Goal: Check status: Check status

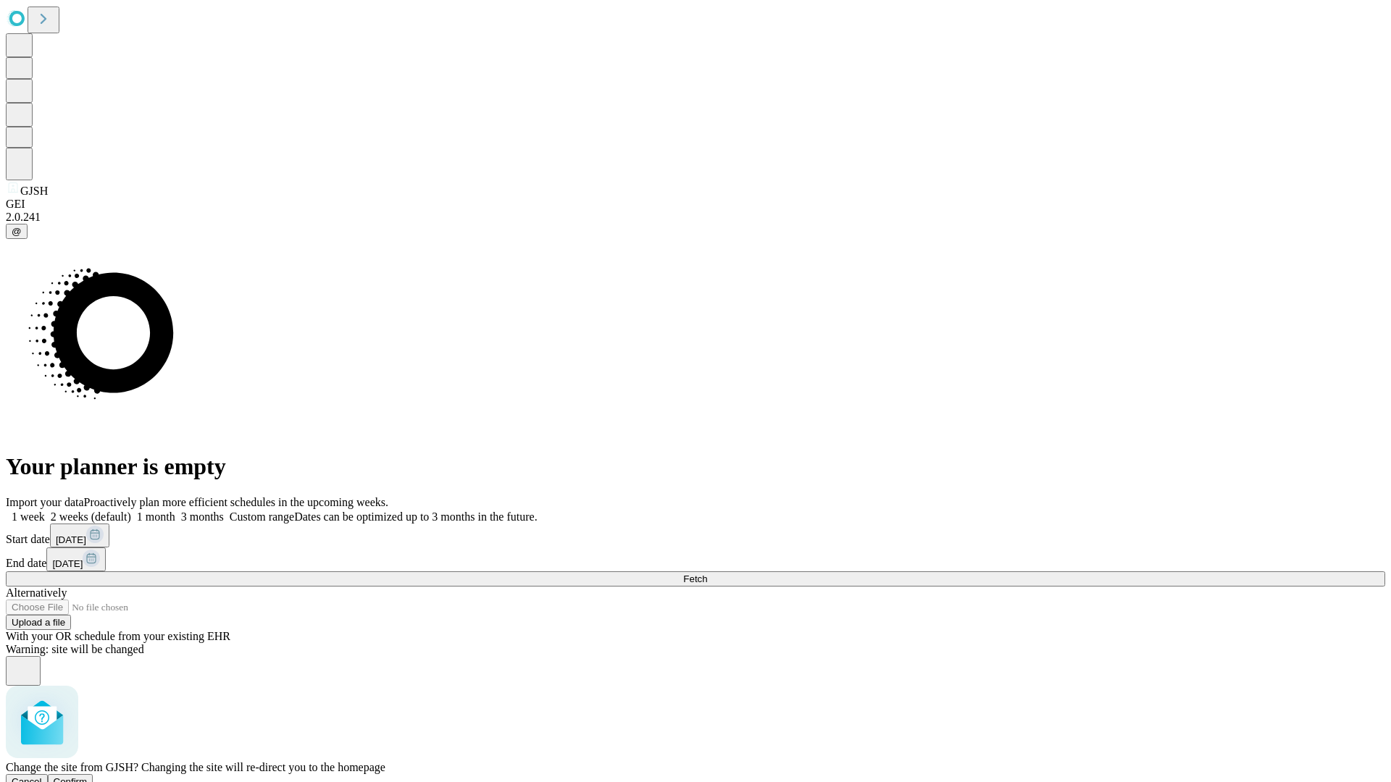
click at [88, 777] on span "Confirm" at bounding box center [71, 782] width 34 height 11
click at [131, 511] on label "2 weeks (default)" at bounding box center [88, 517] width 86 height 12
click at [707, 574] on span "Fetch" at bounding box center [695, 579] width 24 height 11
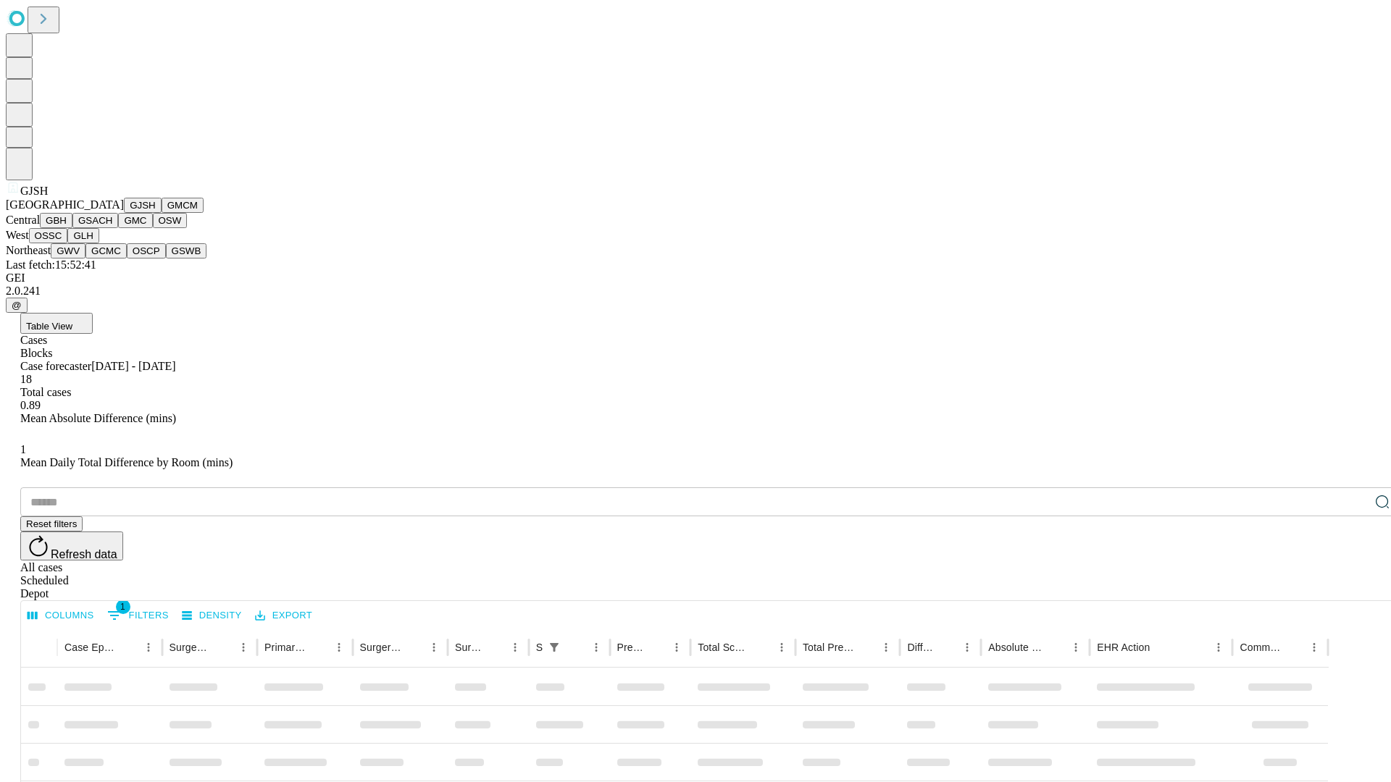
click at [162, 213] on button "GMCM" at bounding box center [183, 205] width 42 height 15
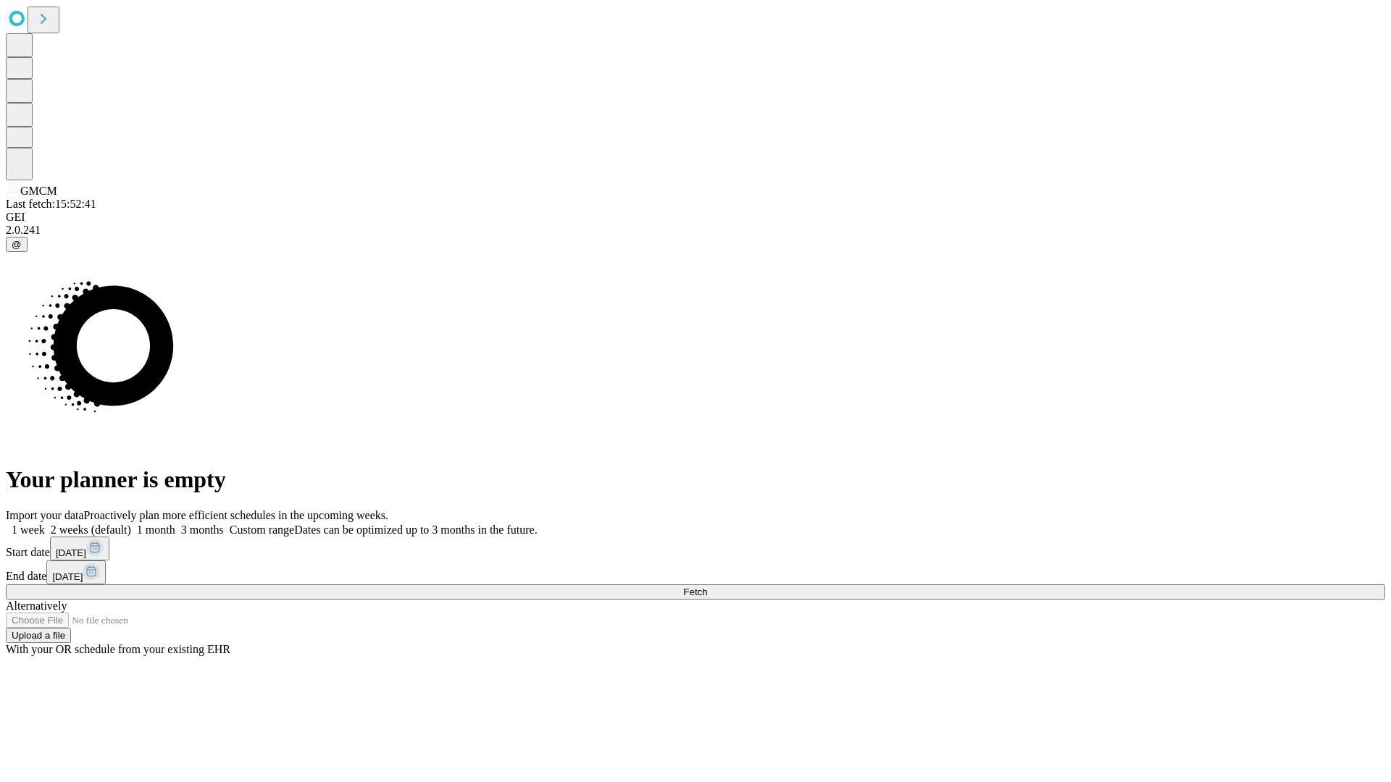
click at [131, 524] on label "2 weeks (default)" at bounding box center [88, 530] width 86 height 12
click at [707, 587] on span "Fetch" at bounding box center [695, 592] width 24 height 11
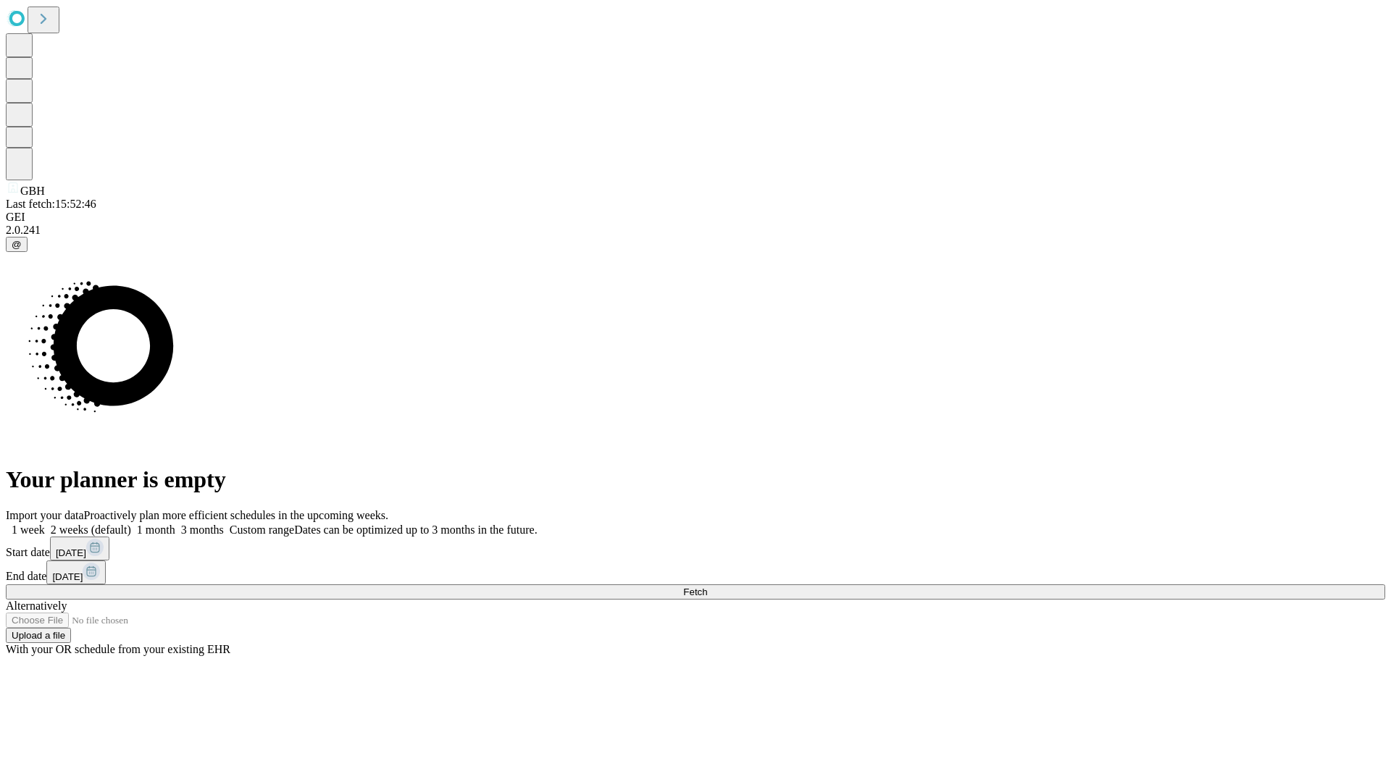
click at [131, 524] on label "2 weeks (default)" at bounding box center [88, 530] width 86 height 12
click at [707, 587] on span "Fetch" at bounding box center [695, 592] width 24 height 11
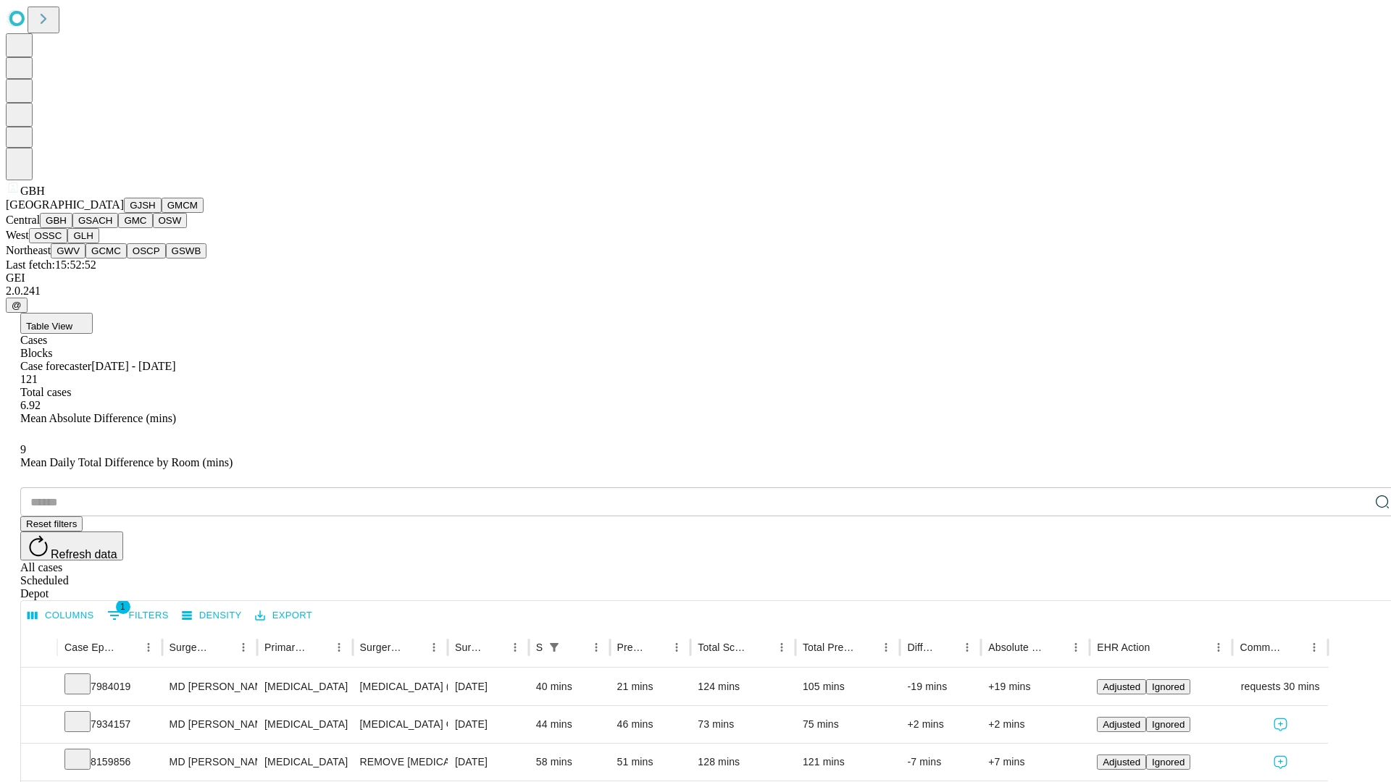
click at [112, 228] on button "GSACH" at bounding box center [95, 220] width 46 height 15
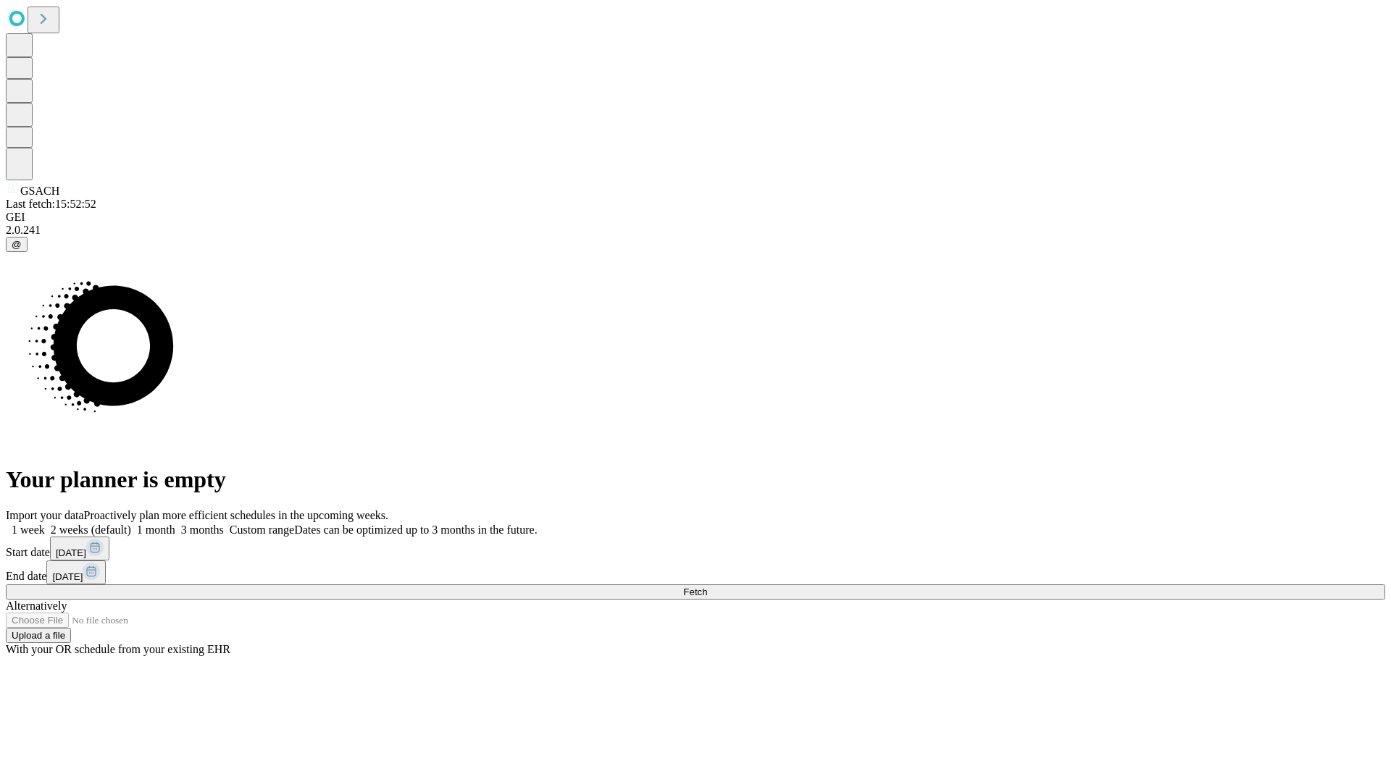
click at [707, 587] on span "Fetch" at bounding box center [695, 592] width 24 height 11
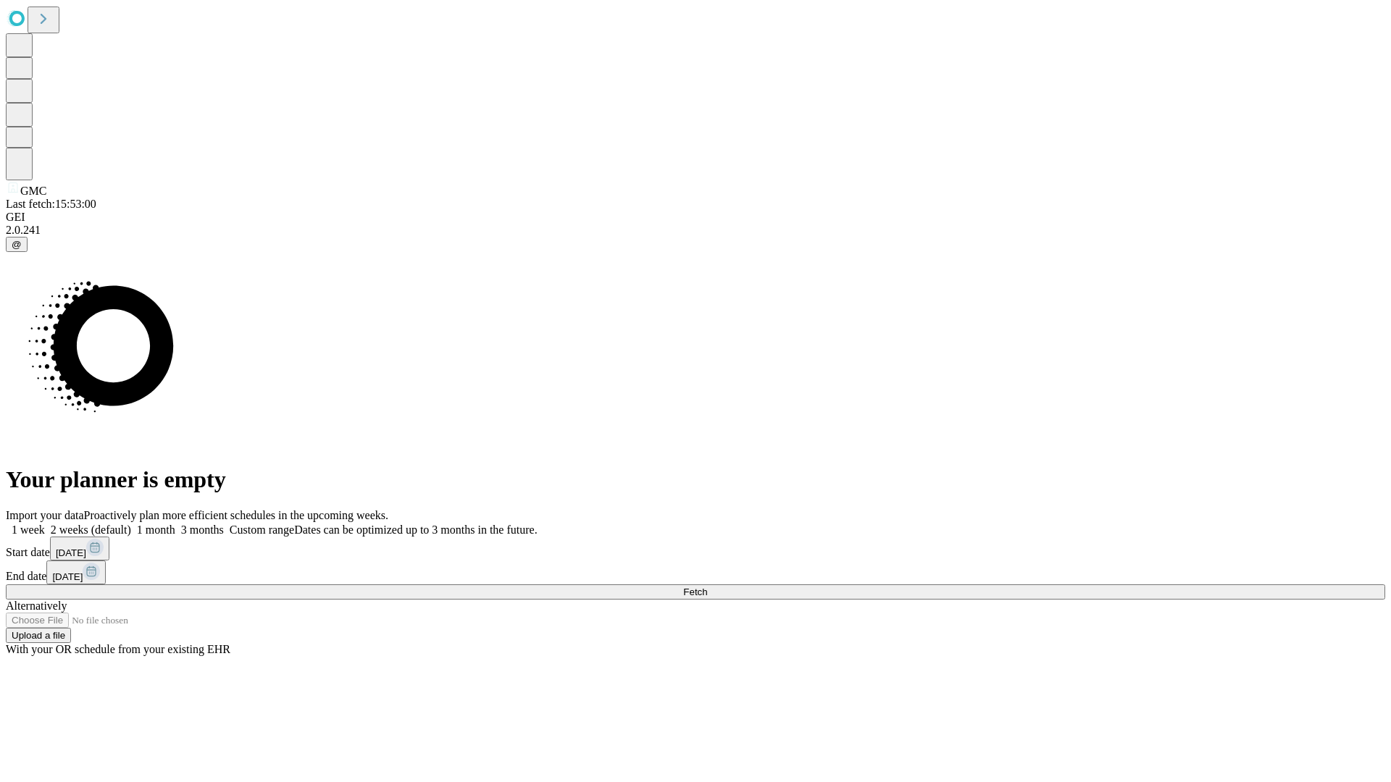
click at [707, 587] on span "Fetch" at bounding box center [695, 592] width 24 height 11
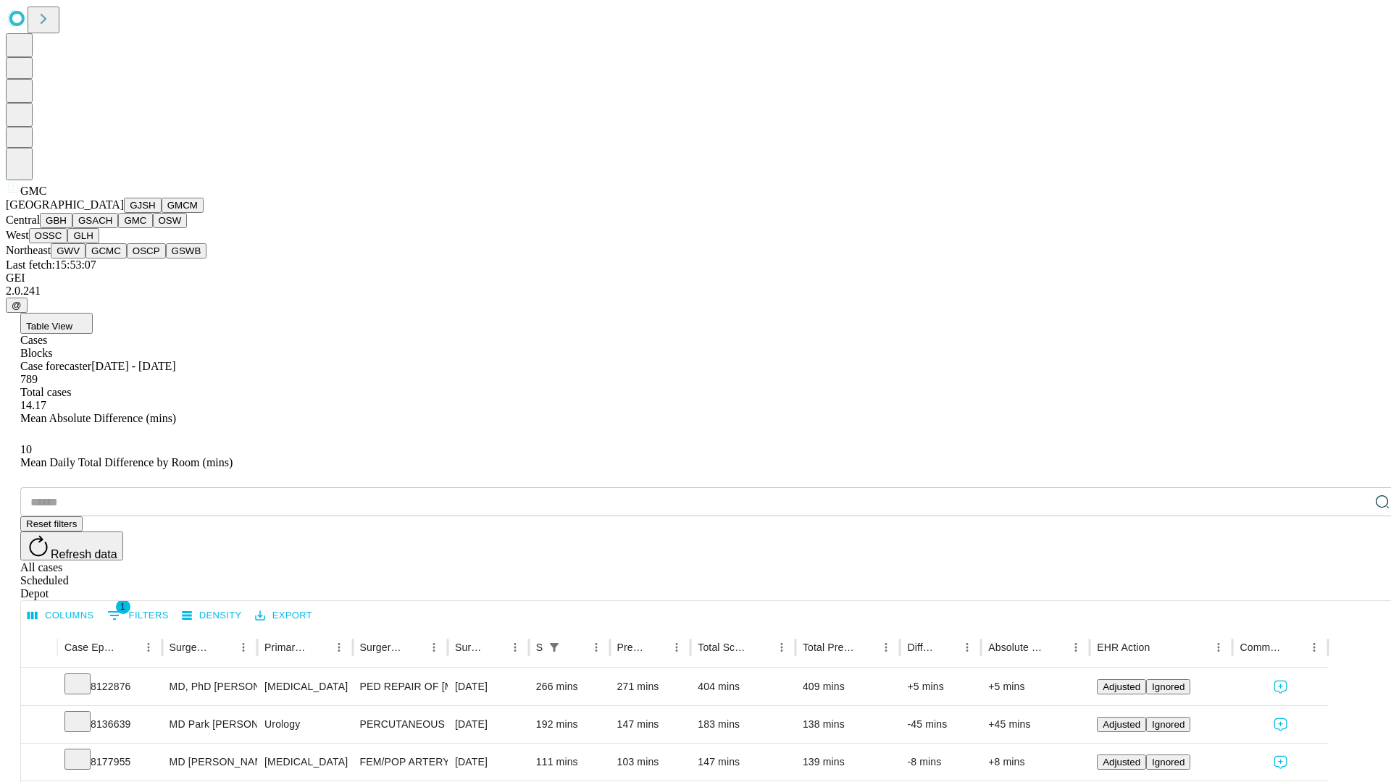
click at [153, 228] on button "OSW" at bounding box center [170, 220] width 35 height 15
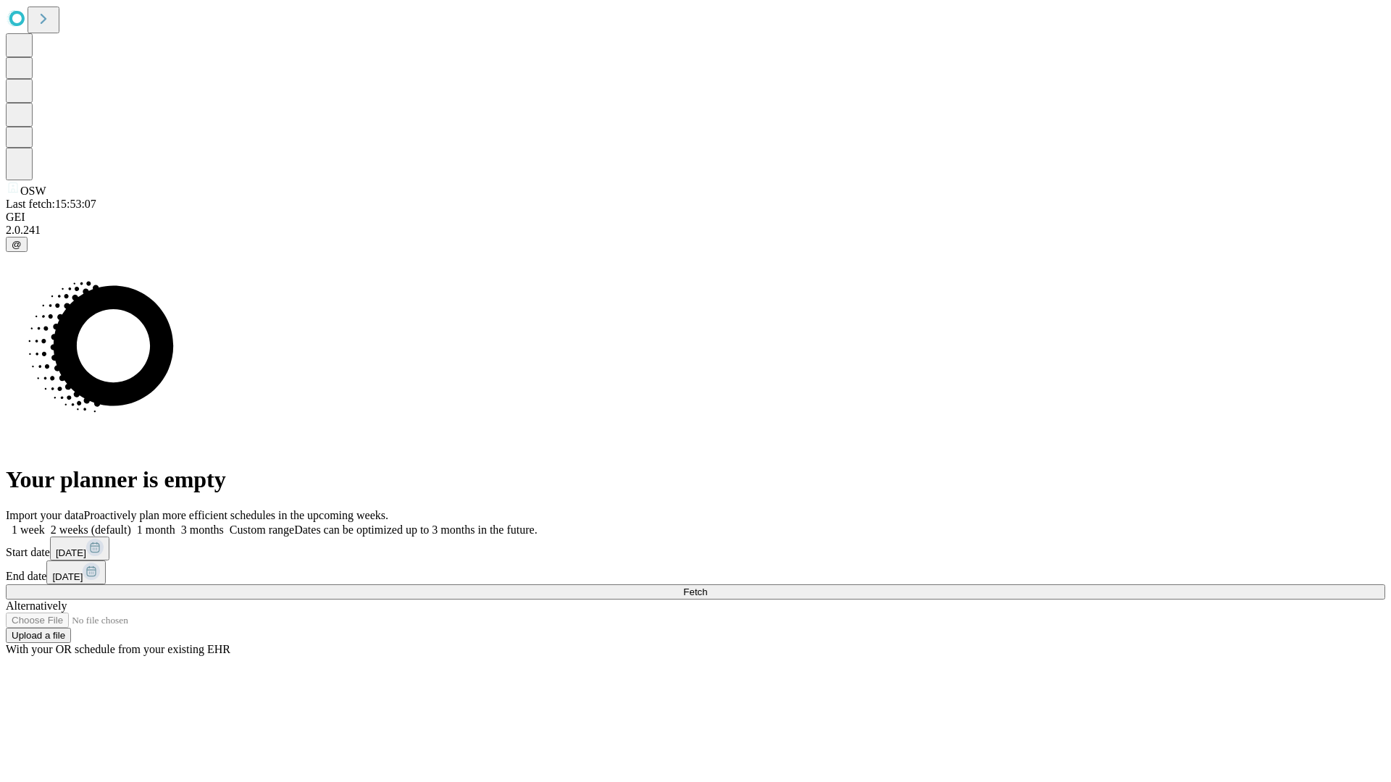
click at [131, 524] on label "2 weeks (default)" at bounding box center [88, 530] width 86 height 12
click at [707, 587] on span "Fetch" at bounding box center [695, 592] width 24 height 11
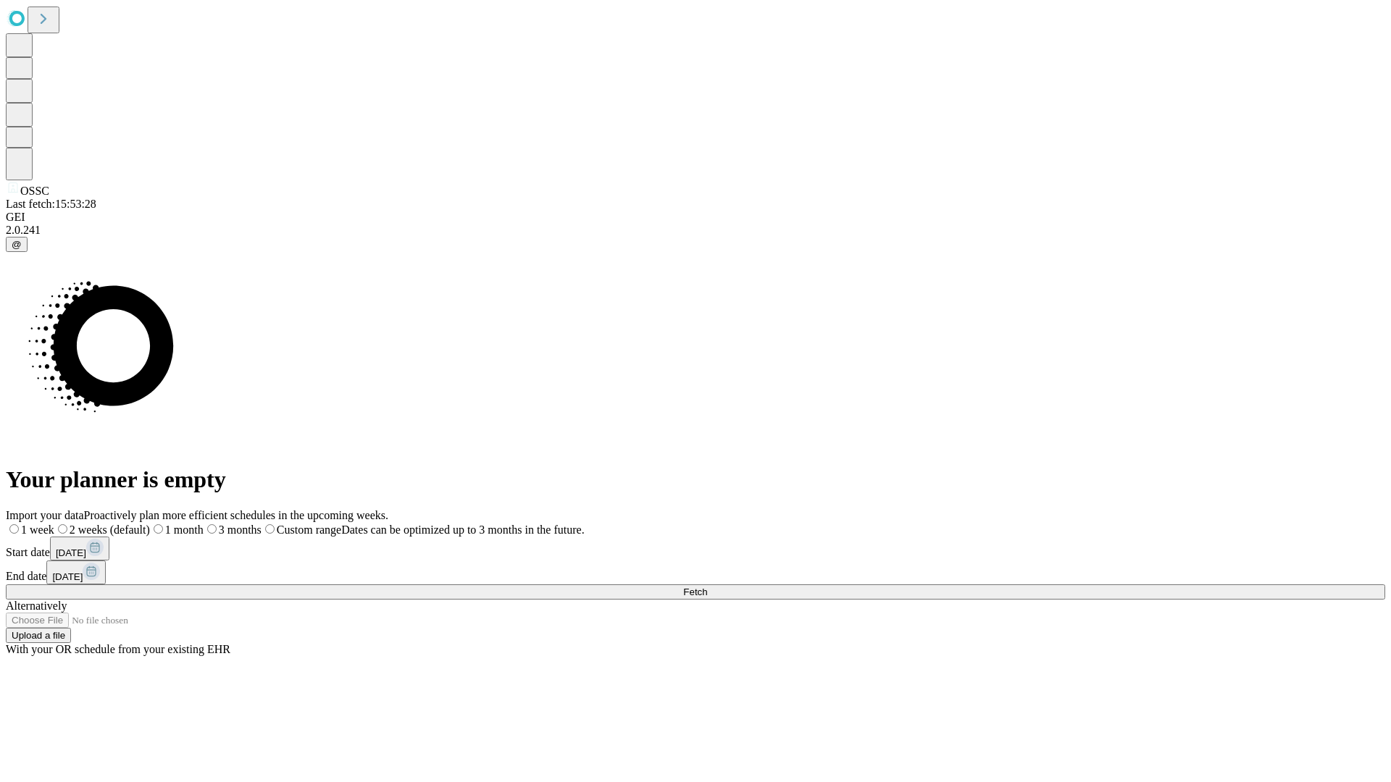
click at [150, 524] on label "2 weeks (default)" at bounding box center [102, 530] width 96 height 12
click at [707, 587] on span "Fetch" at bounding box center [695, 592] width 24 height 11
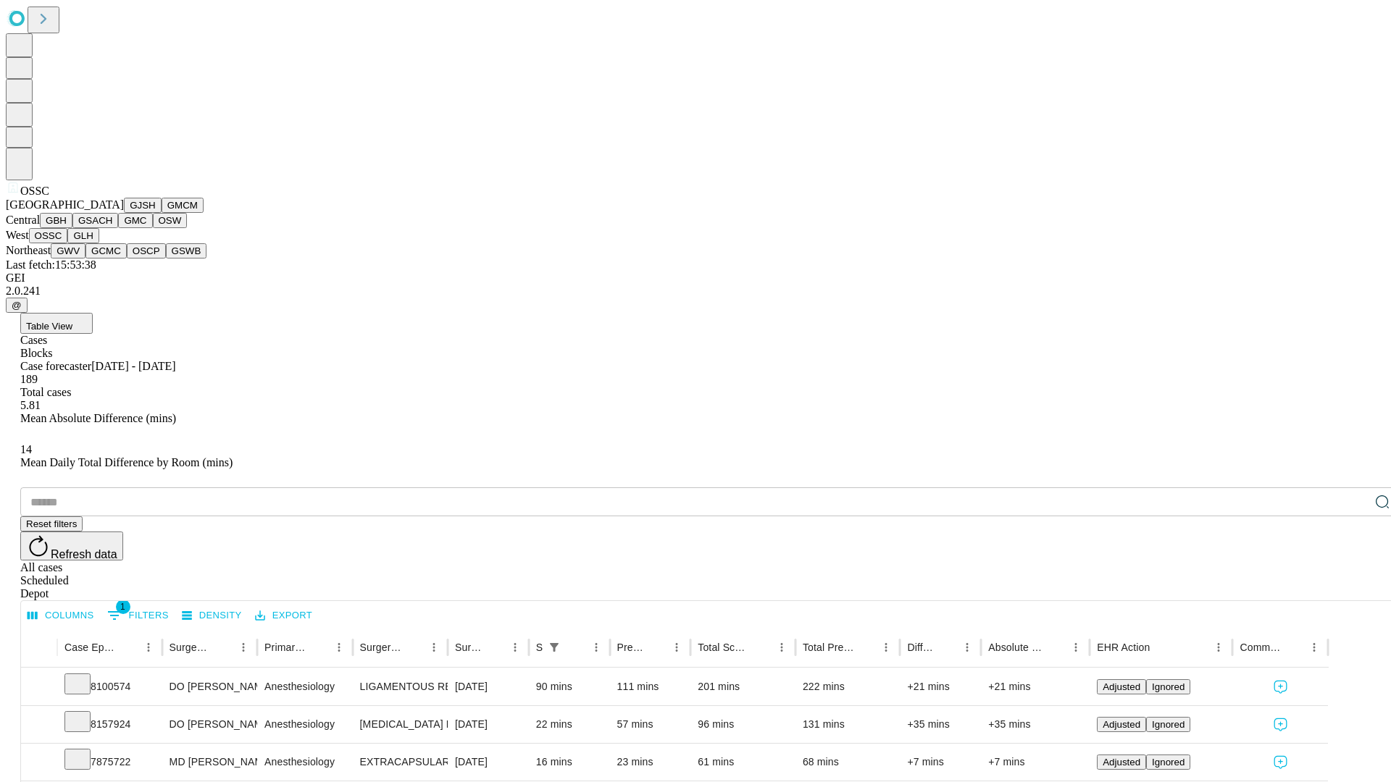
click at [99, 243] on button "GLH" at bounding box center [82, 235] width 31 height 15
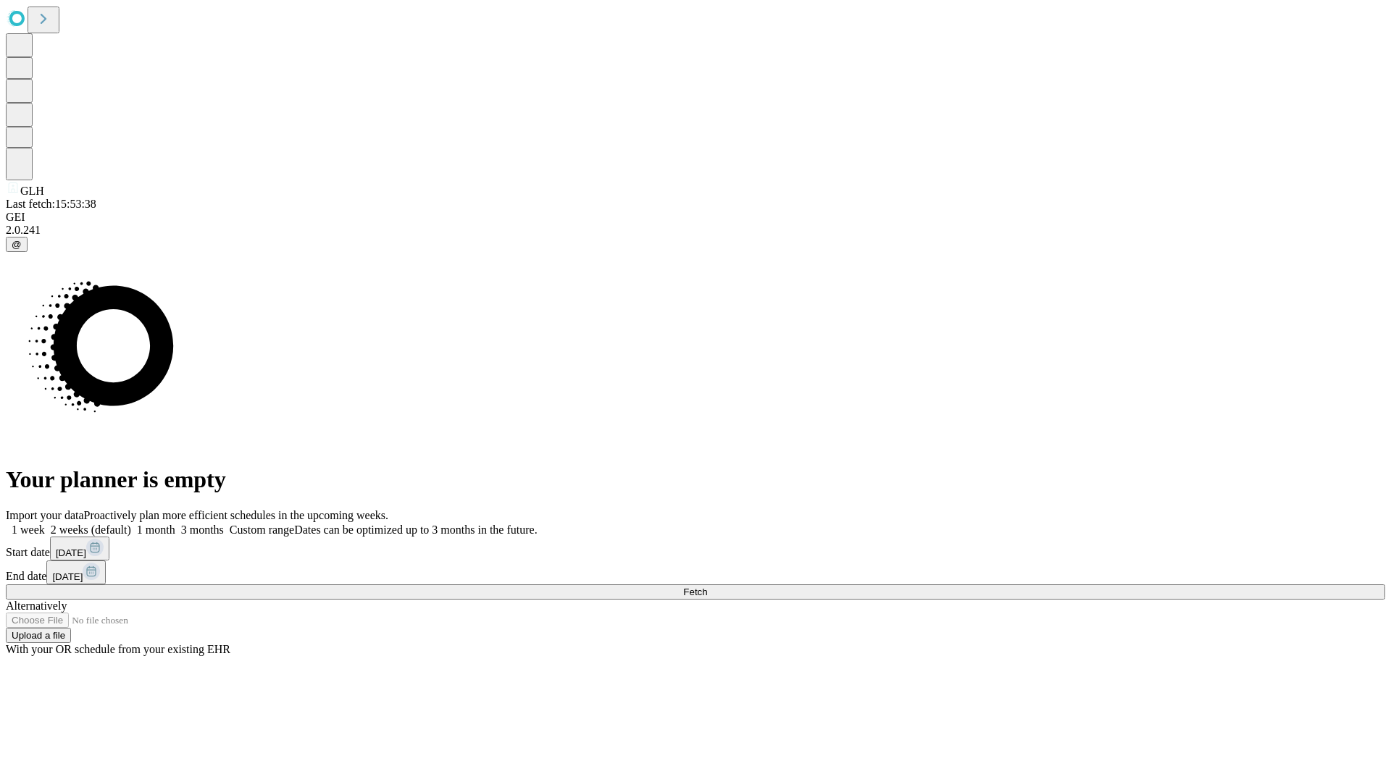
click at [131, 524] on label "2 weeks (default)" at bounding box center [88, 530] width 86 height 12
click at [707, 587] on span "Fetch" at bounding box center [695, 592] width 24 height 11
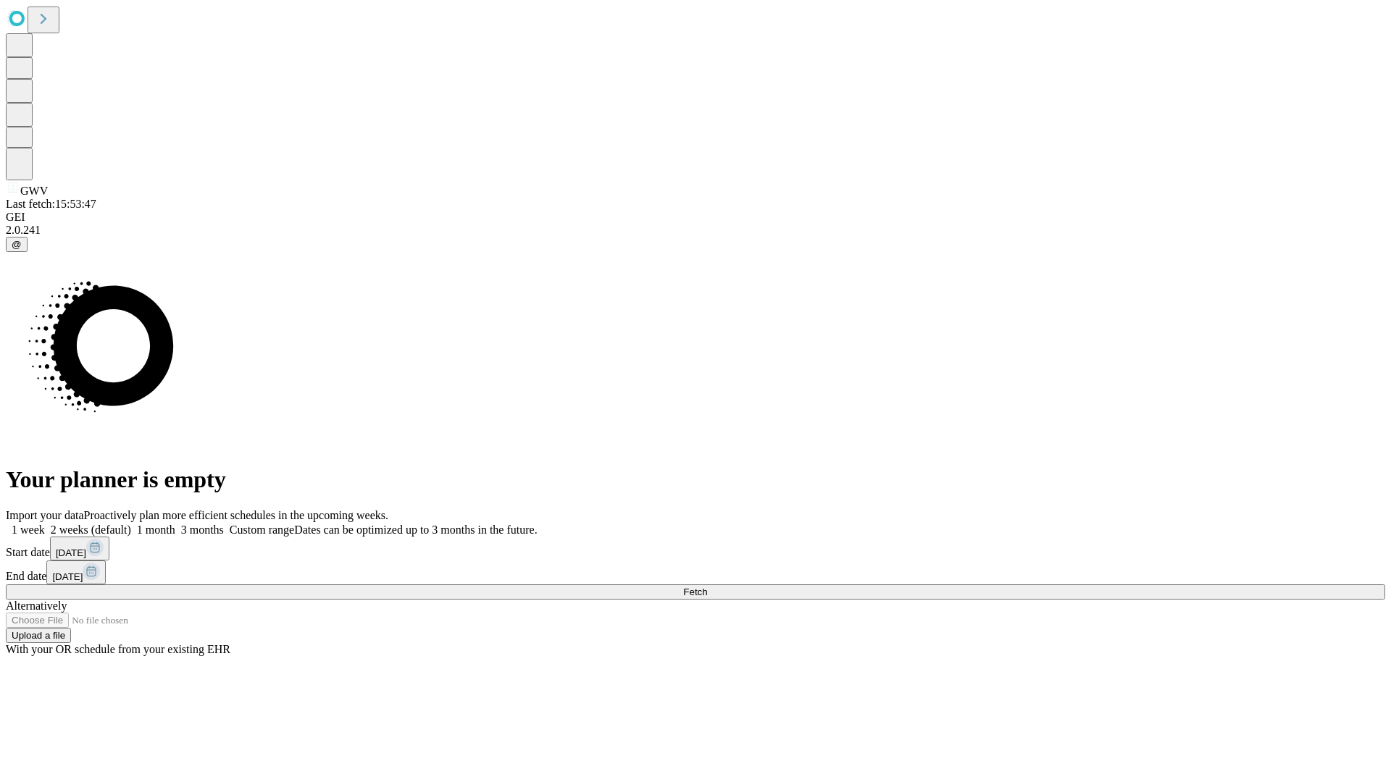
click at [131, 524] on label "2 weeks (default)" at bounding box center [88, 530] width 86 height 12
click at [707, 587] on span "Fetch" at bounding box center [695, 592] width 24 height 11
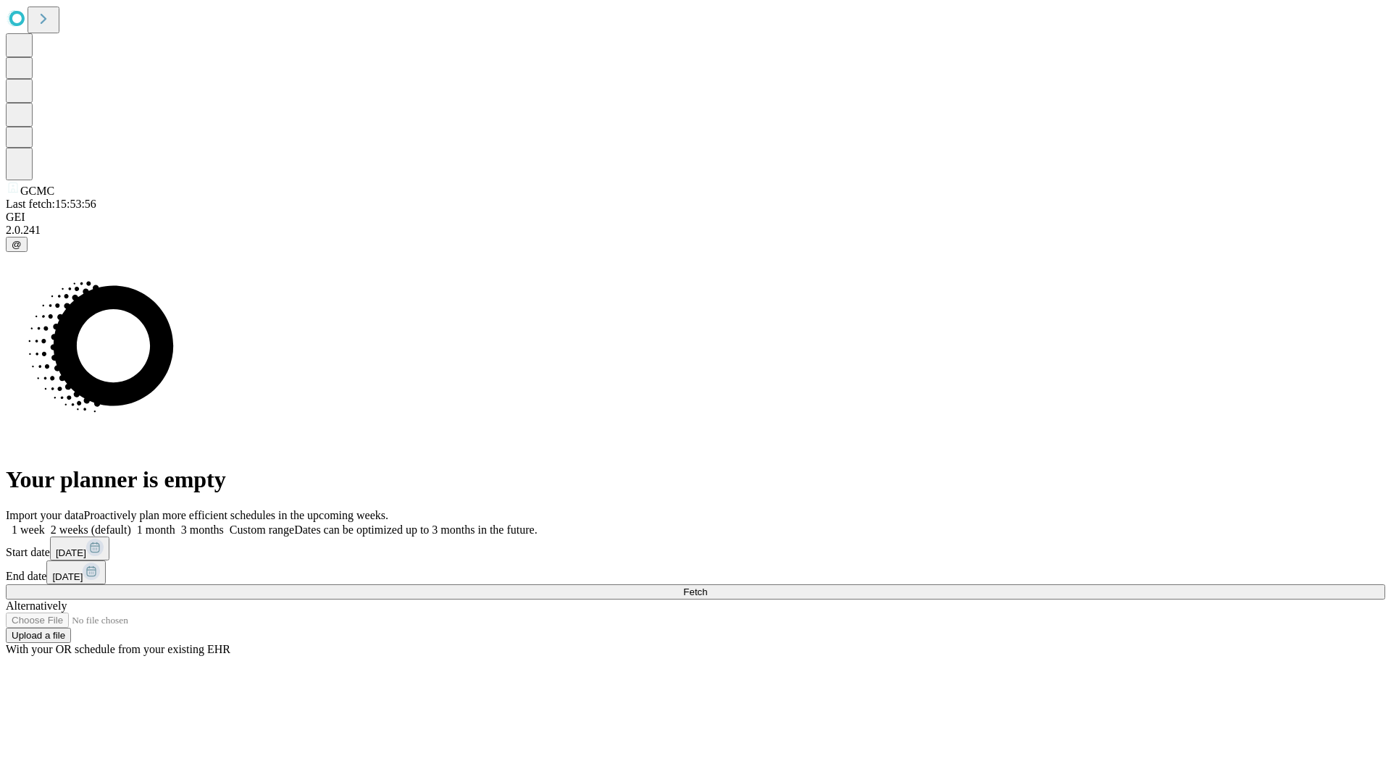
click at [131, 524] on label "2 weeks (default)" at bounding box center [88, 530] width 86 height 12
click at [707, 587] on span "Fetch" at bounding box center [695, 592] width 24 height 11
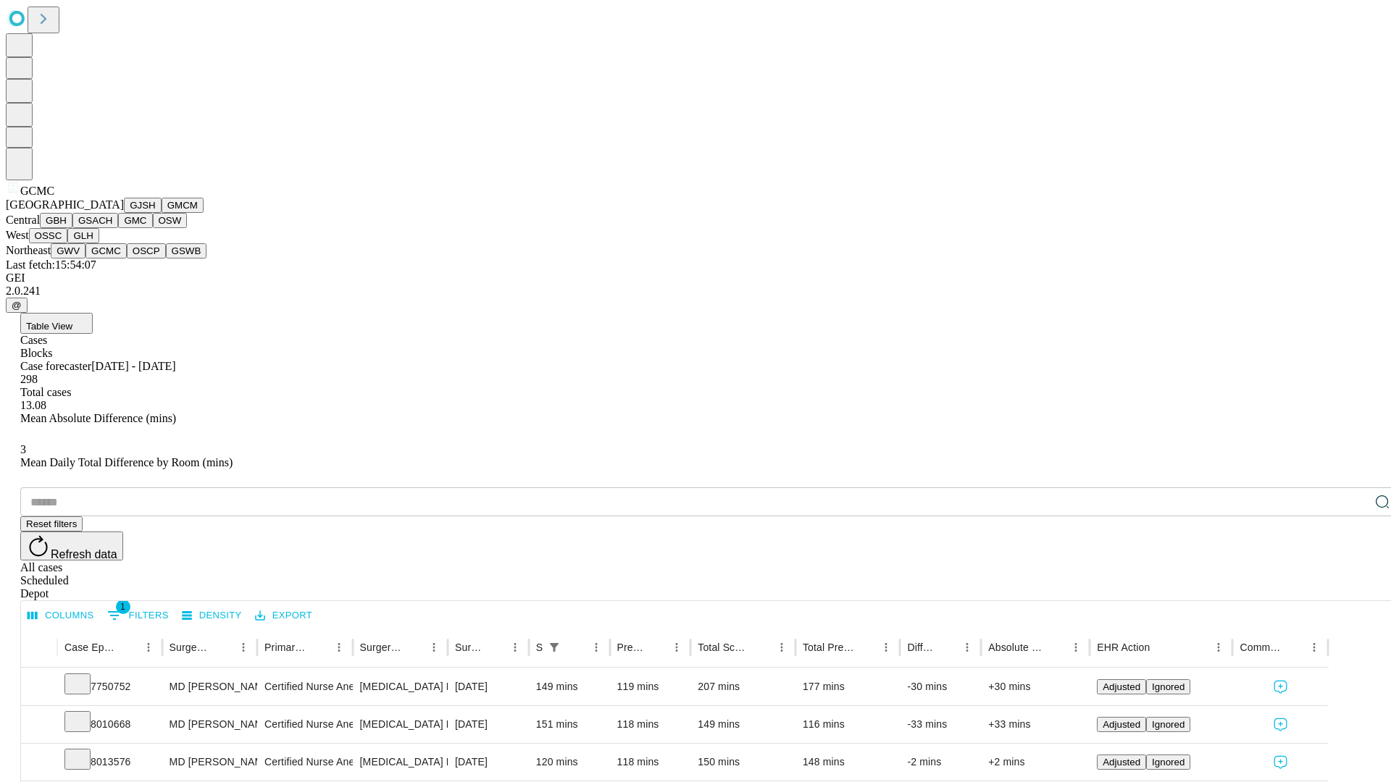
click at [127, 259] on button "OSCP" at bounding box center [146, 250] width 39 height 15
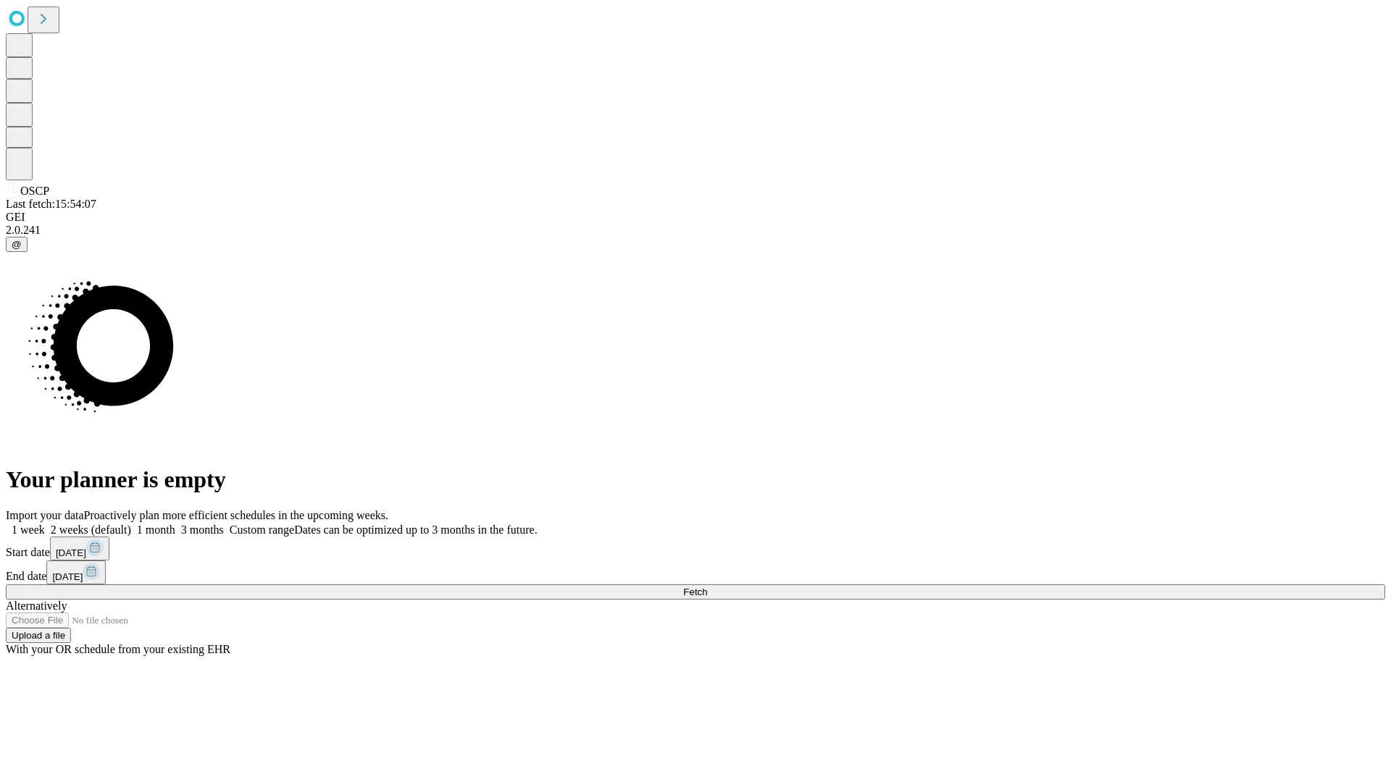
click at [131, 524] on label "2 weeks (default)" at bounding box center [88, 530] width 86 height 12
click at [707, 587] on span "Fetch" at bounding box center [695, 592] width 24 height 11
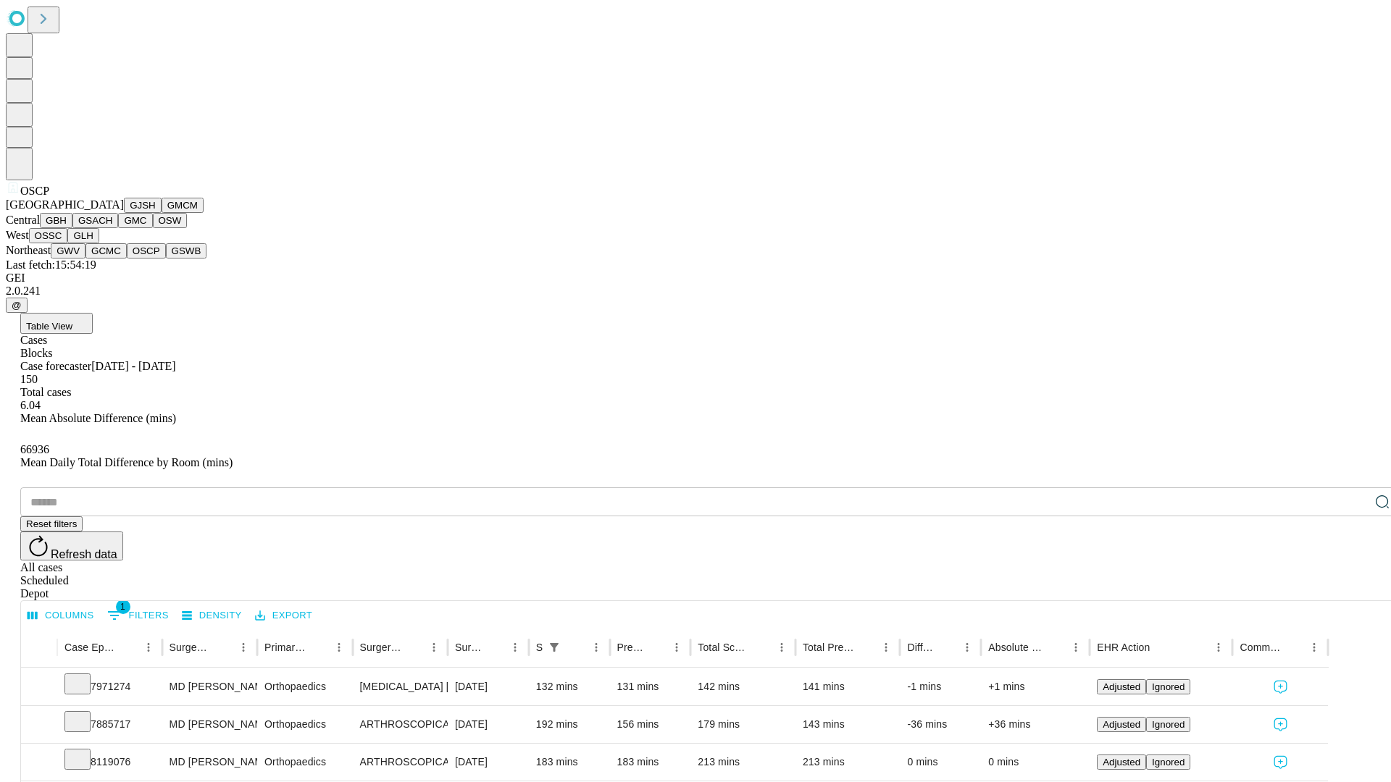
click at [166, 259] on button "GSWB" at bounding box center [186, 250] width 41 height 15
